Goal: Check status: Check status

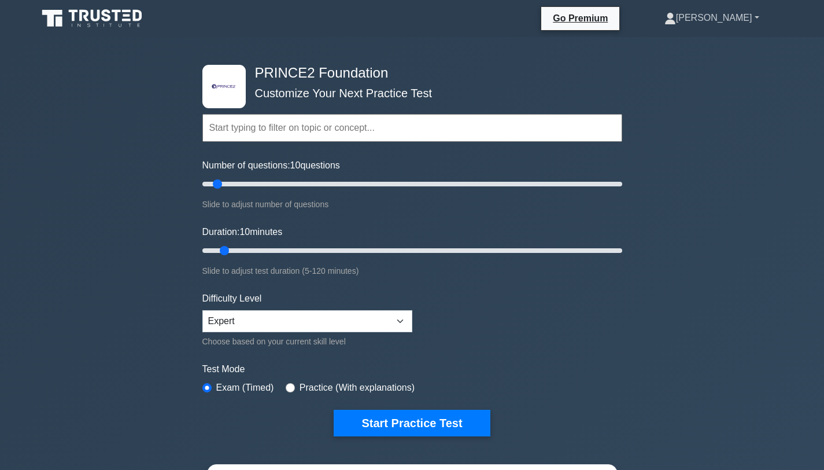
click at [745, 19] on link "[PERSON_NAME]" at bounding box center [712, 17] width 150 height 23
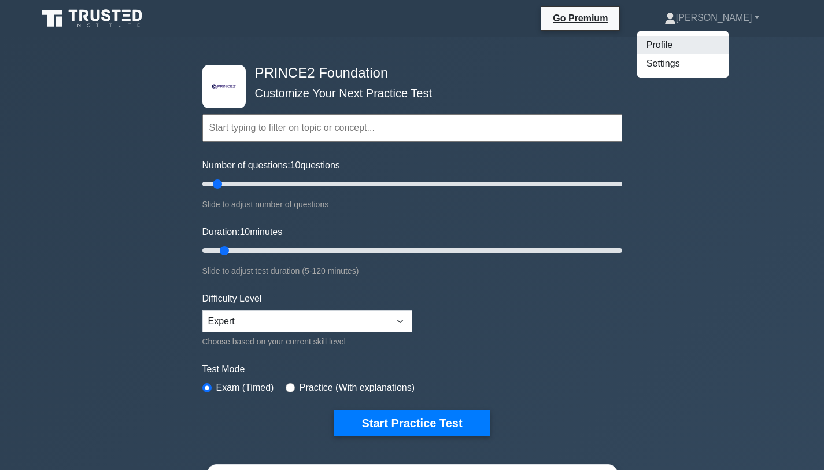
click at [729, 50] on link "Profile" at bounding box center [682, 45] width 91 height 19
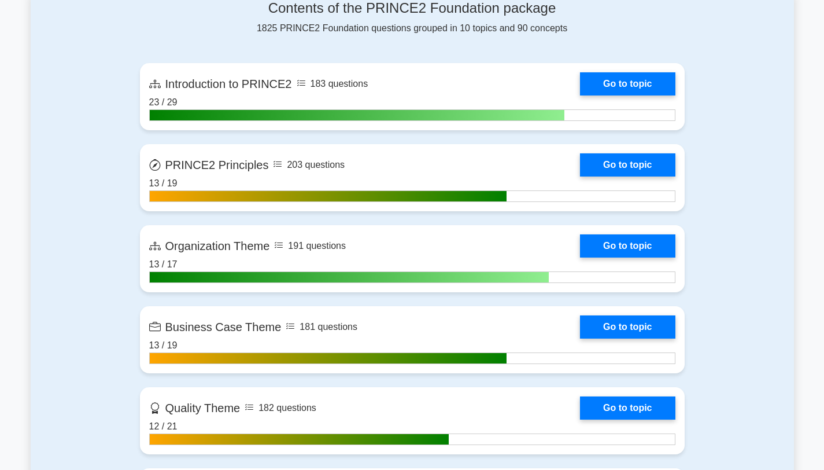
scroll to position [759, 0]
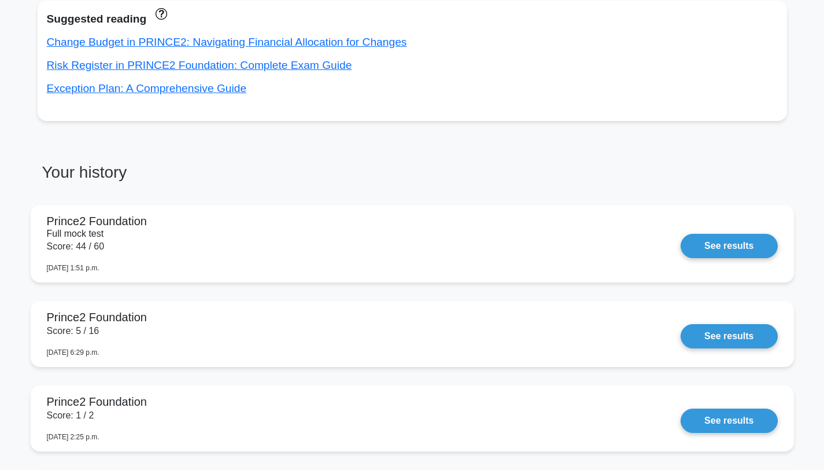
scroll to position [815, 0]
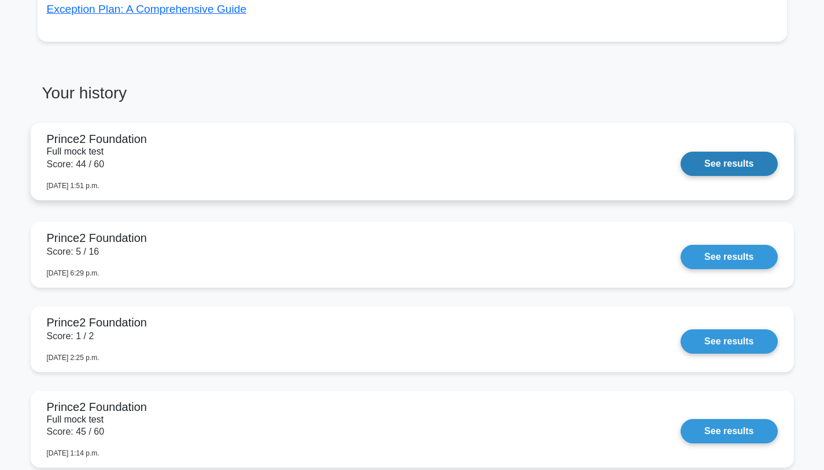
click at [745, 157] on link "See results" at bounding box center [729, 164] width 97 height 24
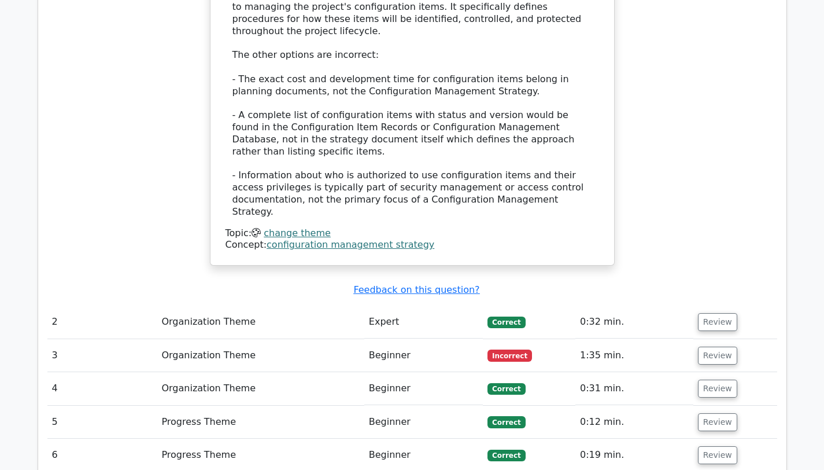
scroll to position [1396, 0]
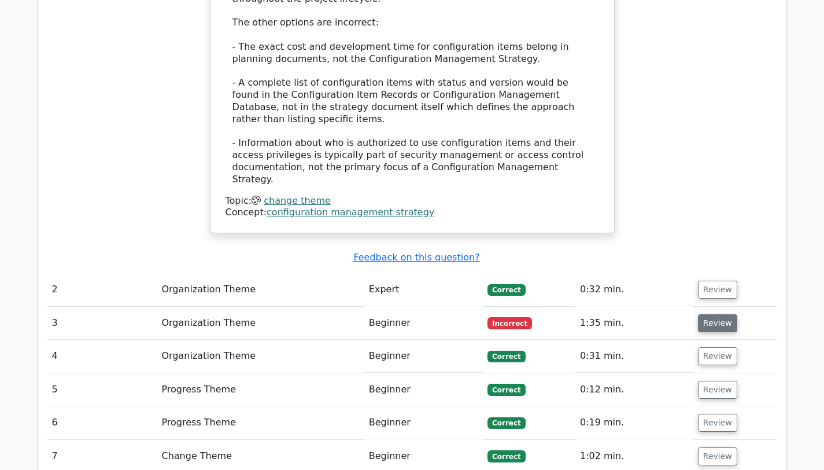
click at [707, 314] on button "Review" at bounding box center [717, 323] width 39 height 18
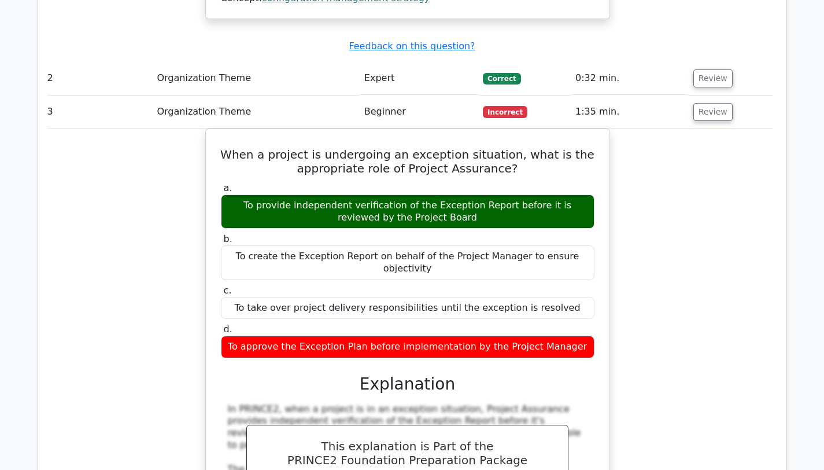
scroll to position [0, 6]
